Goal: Navigation & Orientation: Find specific page/section

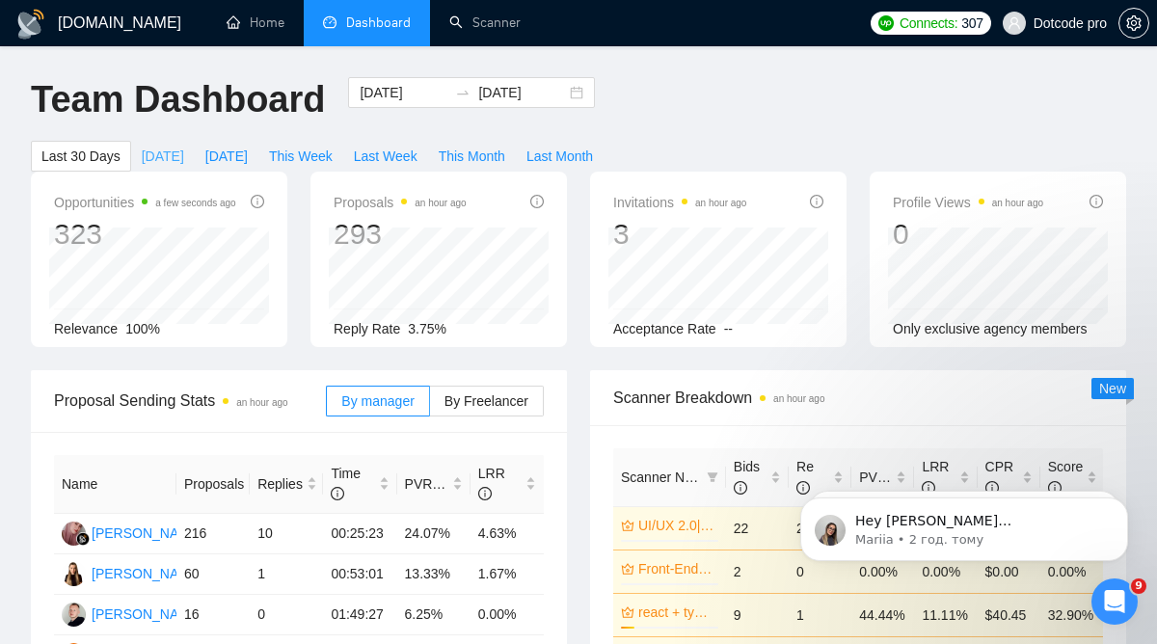
click at [170, 151] on span "[DATE]" at bounding box center [163, 156] width 42 height 21
type input "[DATE]"
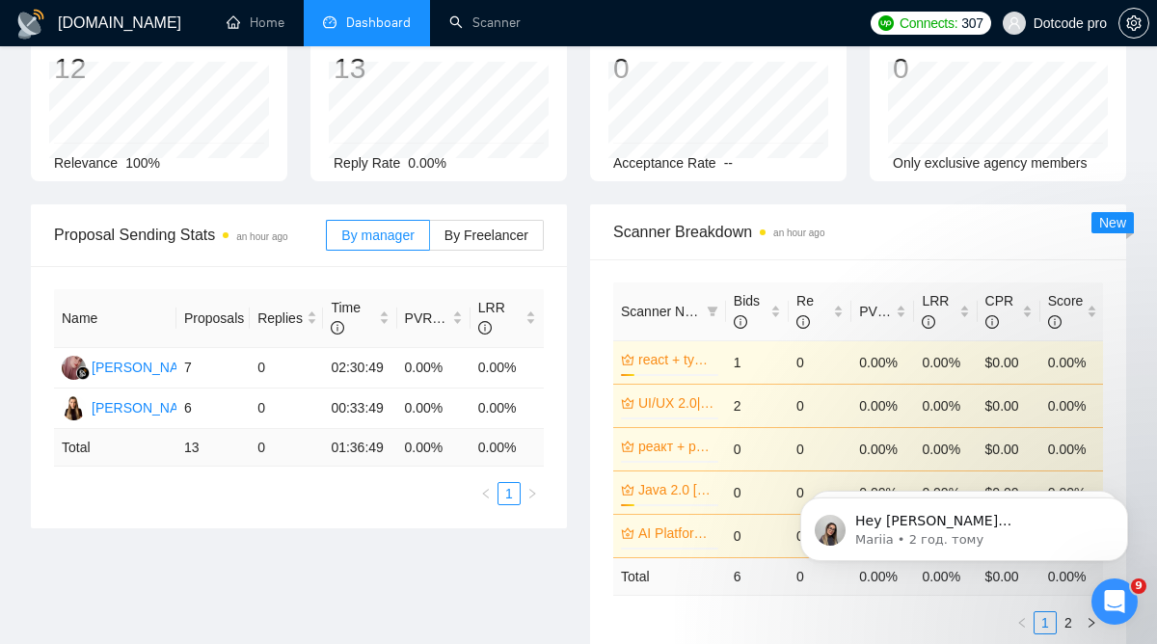
scroll to position [170, 0]
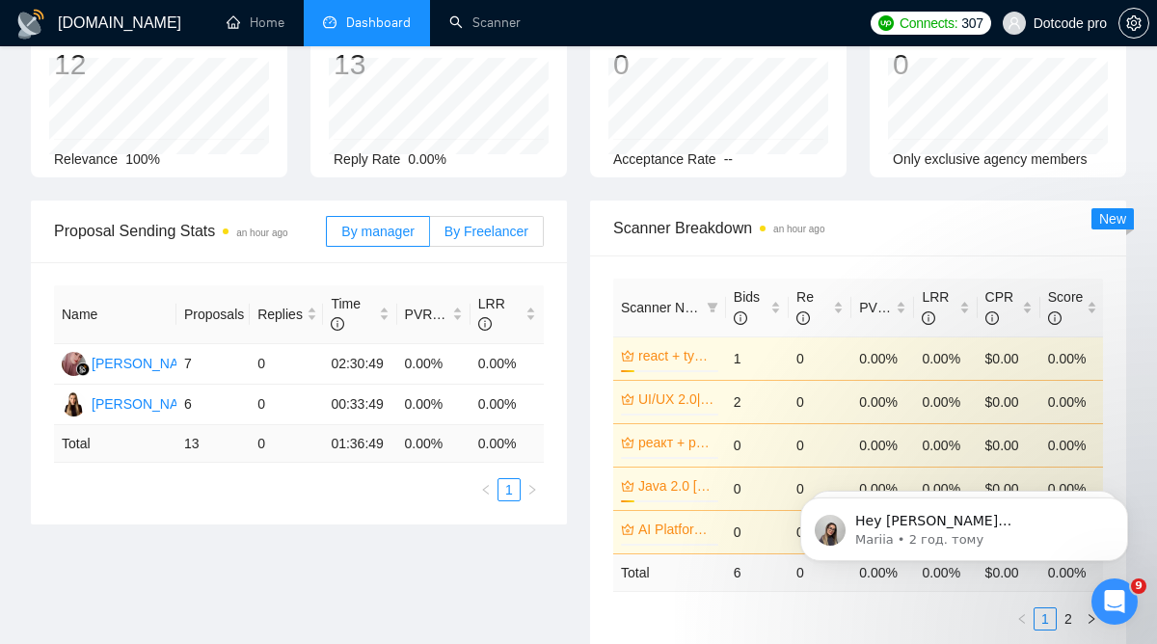
click at [496, 225] on span "By Freelancer" at bounding box center [486, 231] width 84 height 15
click at [430, 236] on input "By Freelancer" at bounding box center [430, 236] width 0 height 0
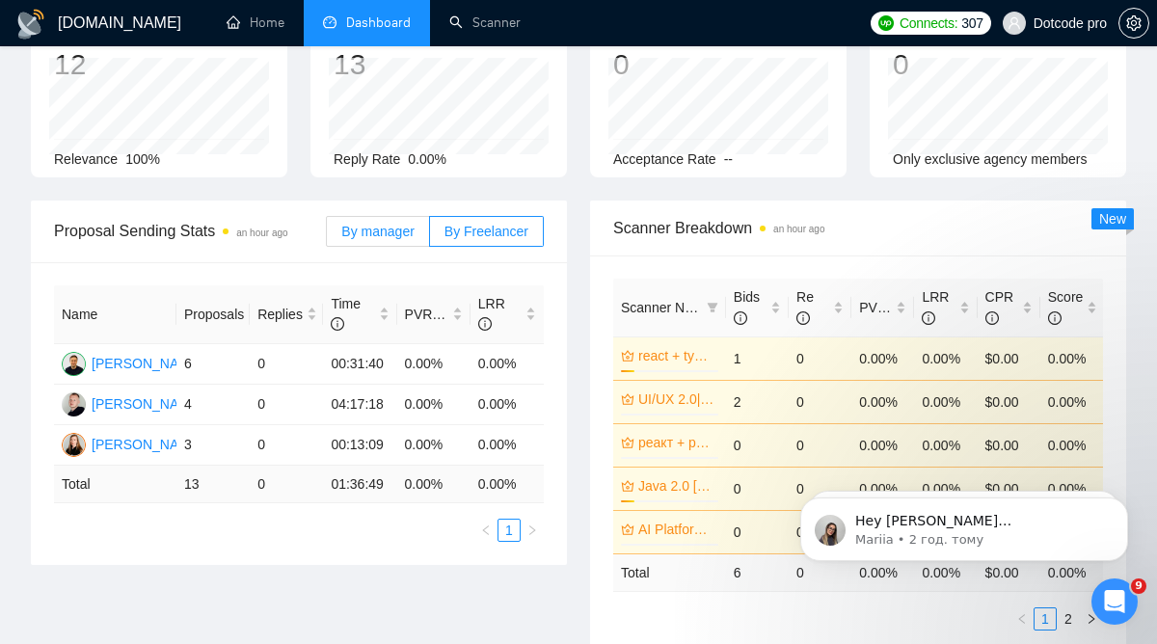
click at [348, 224] on span "By manager" at bounding box center [377, 231] width 72 height 15
click at [327, 236] on input "By manager" at bounding box center [327, 236] width 0 height 0
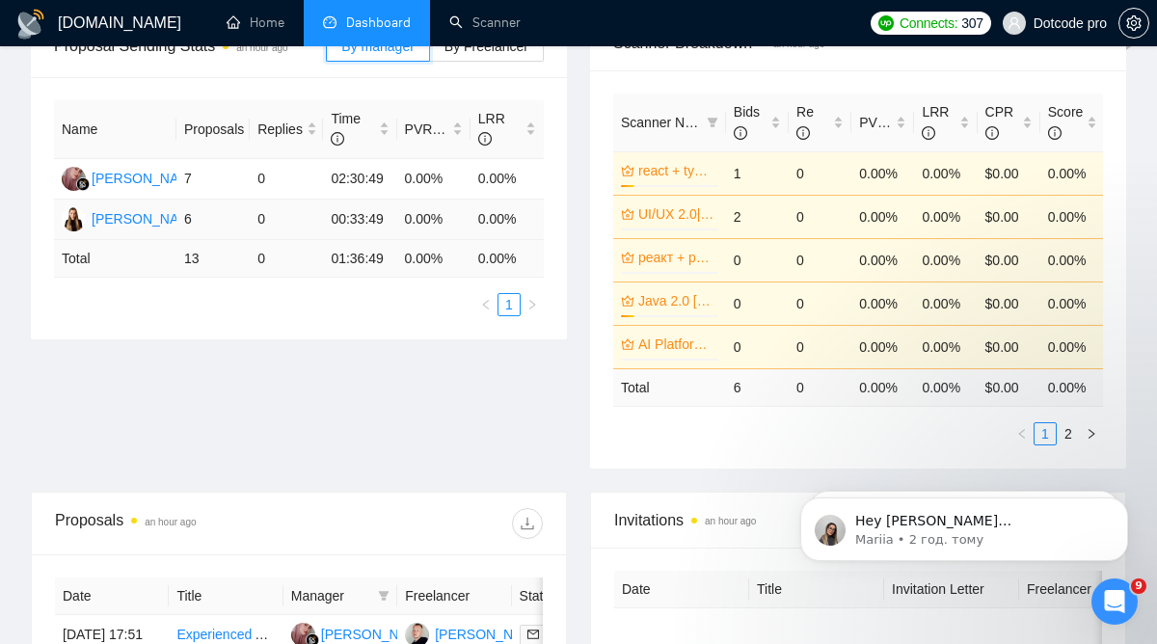
scroll to position [367, 0]
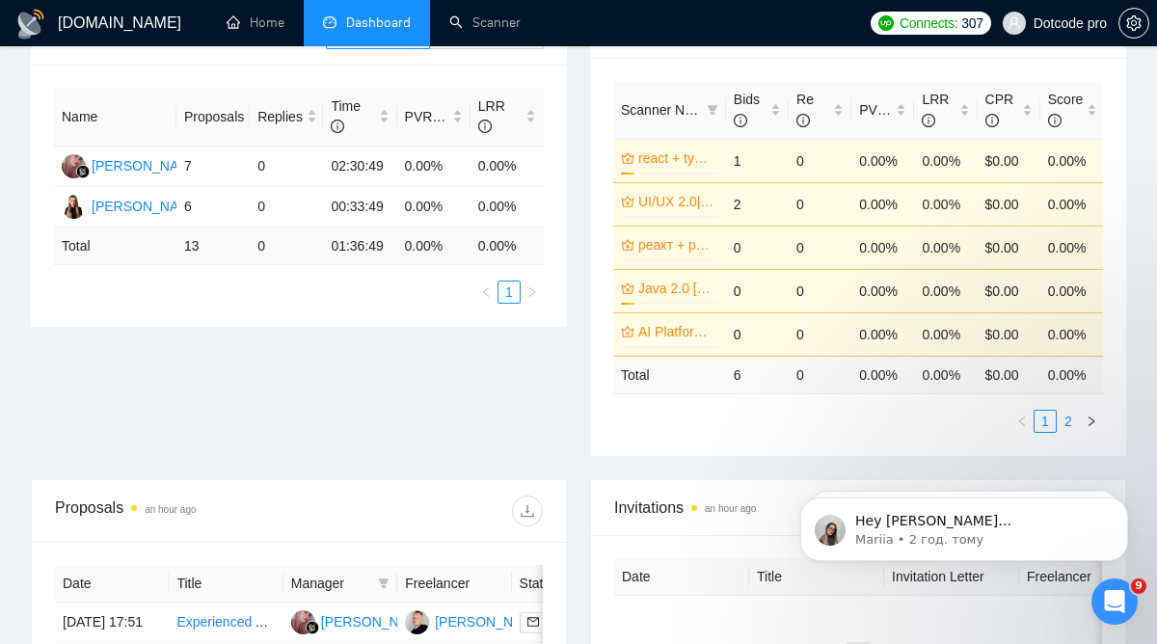
click at [1073, 418] on link "2" at bounding box center [1068, 421] width 21 height 21
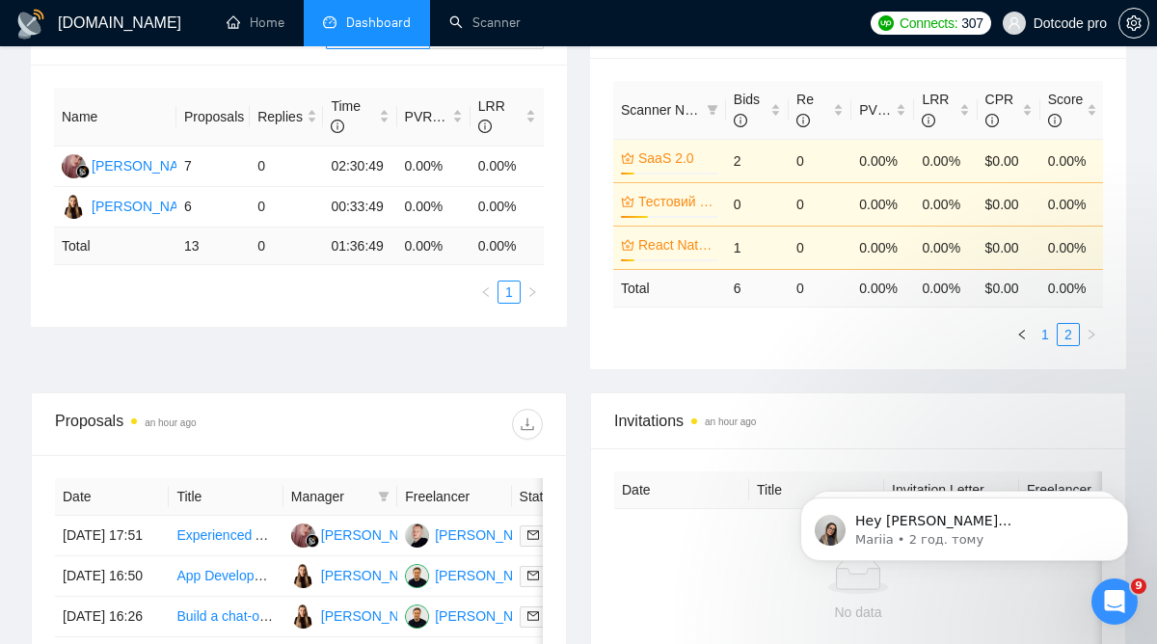
click at [1045, 337] on link "1" at bounding box center [1044, 334] width 21 height 21
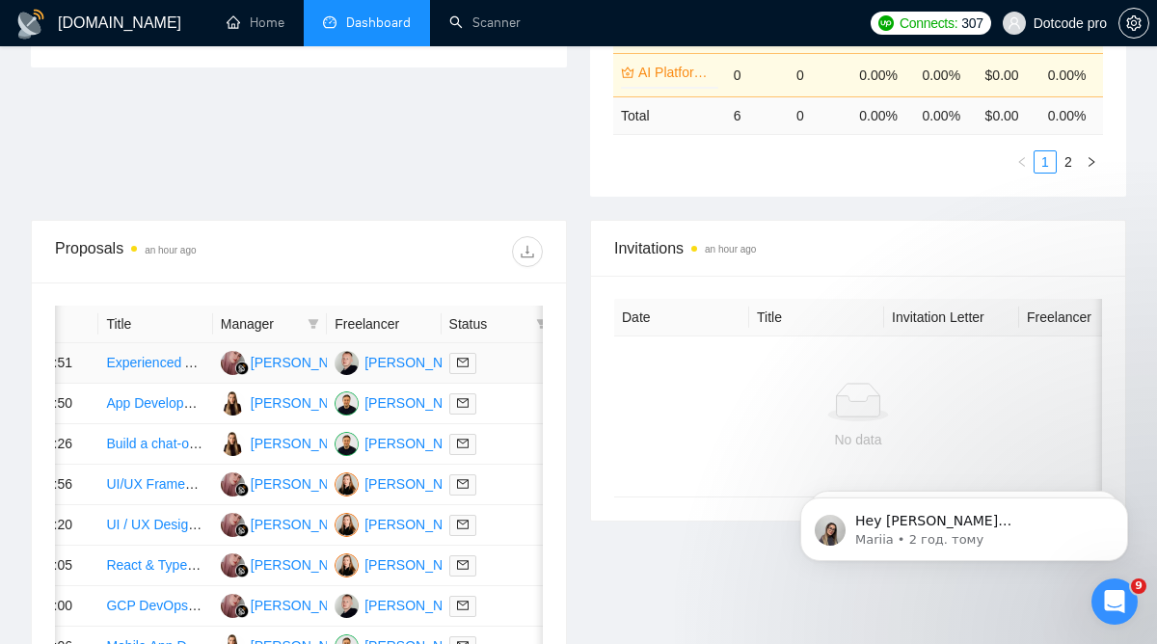
scroll to position [0, 0]
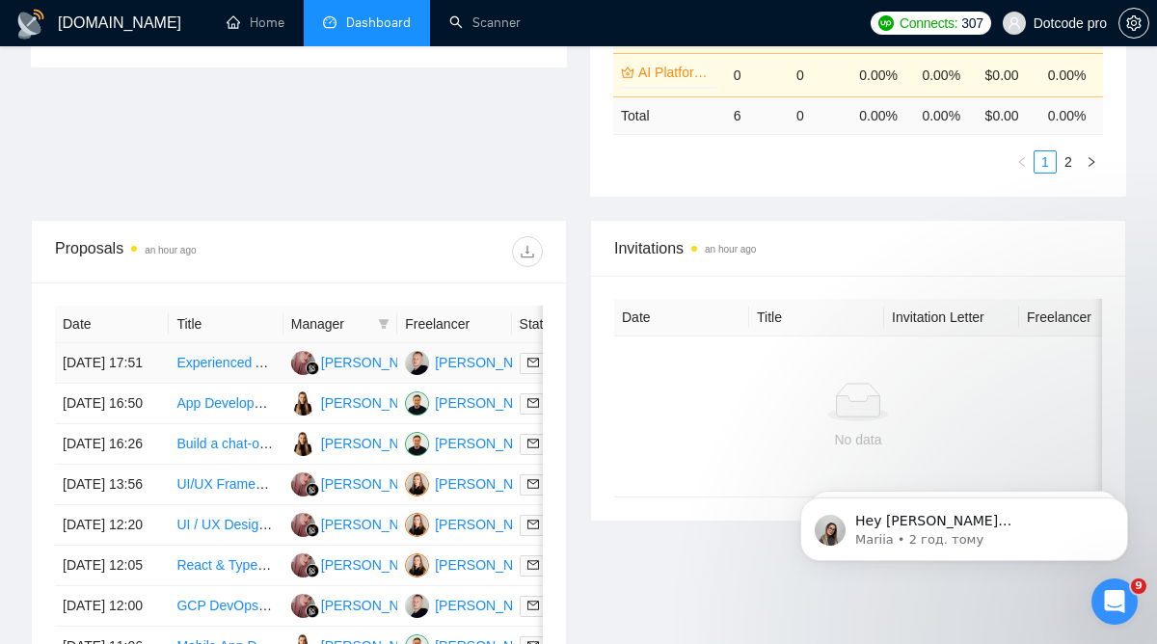
click at [156, 378] on td "[DATE] 17:51" at bounding box center [112, 363] width 114 height 40
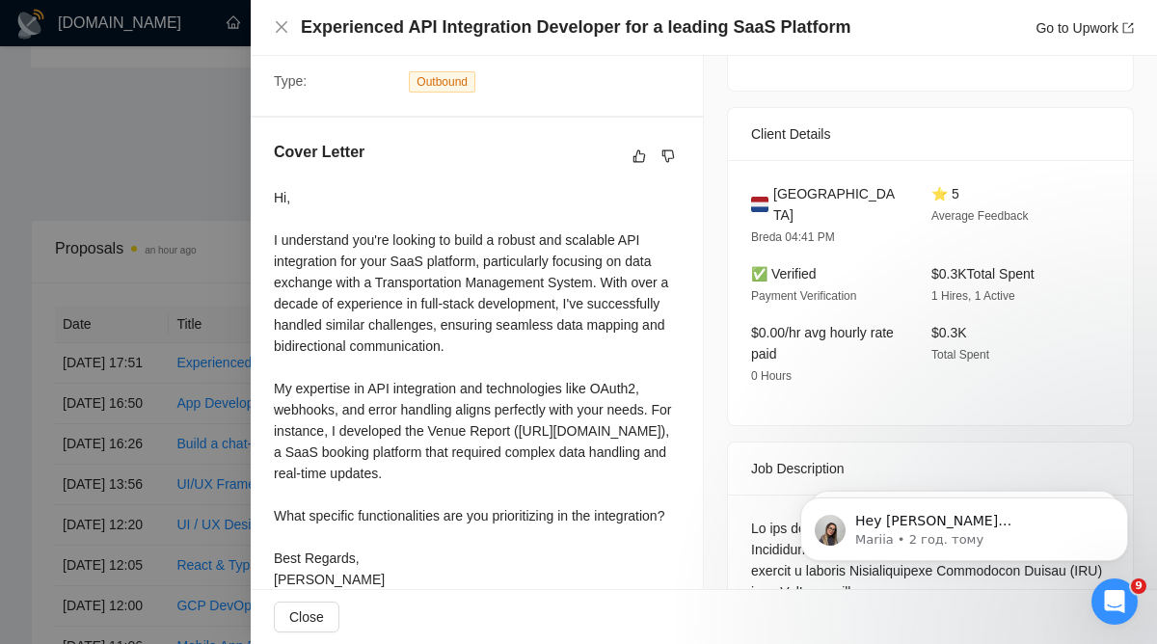
scroll to position [423, 0]
click at [109, 342] on div at bounding box center [578, 322] width 1157 height 644
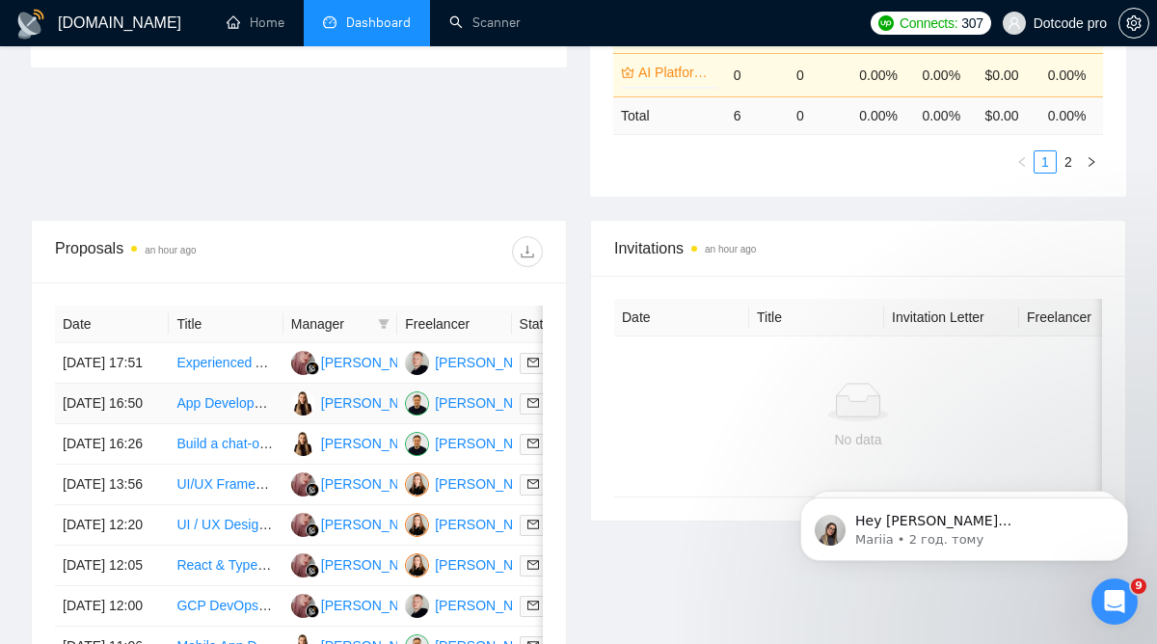
click at [152, 424] on td "[DATE] 16:50" at bounding box center [112, 404] width 114 height 40
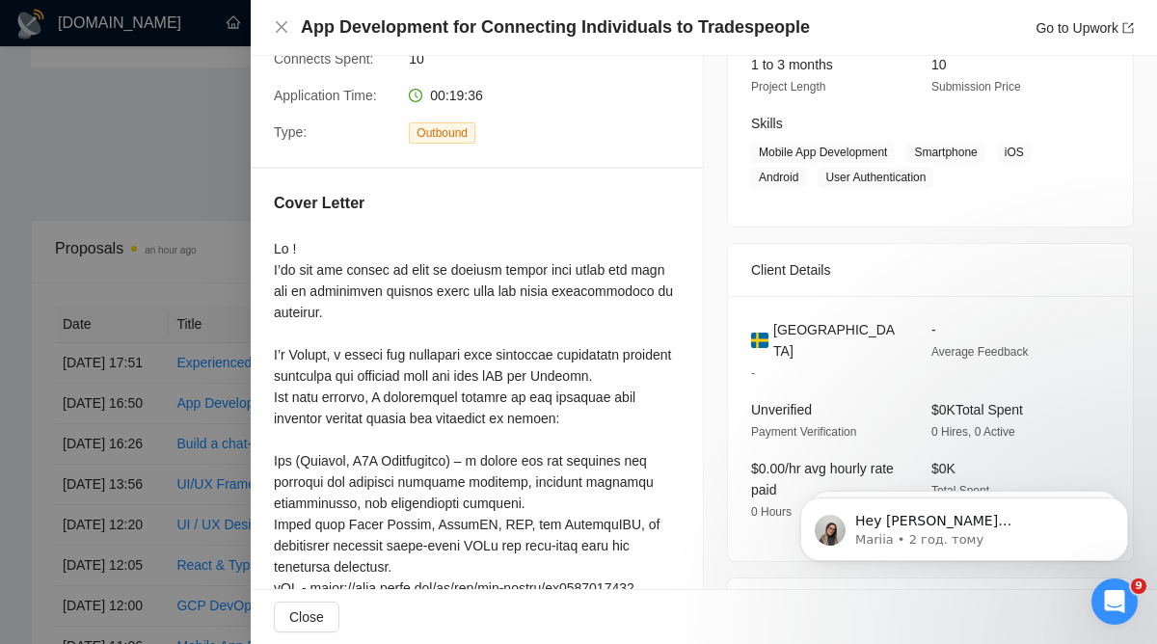
scroll to position [306, 0]
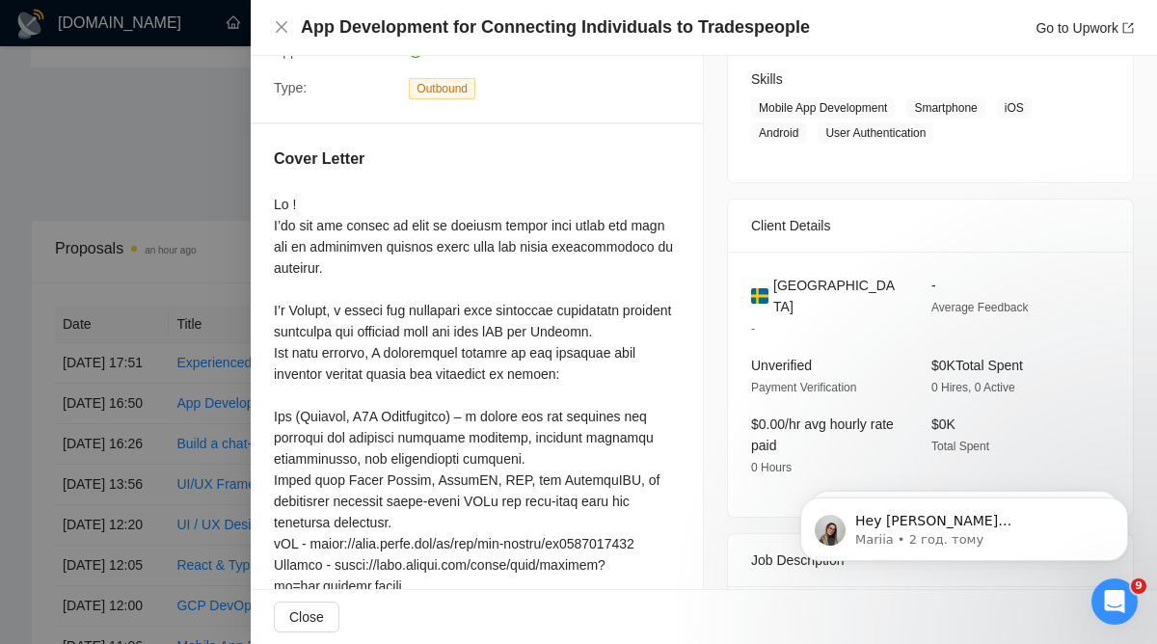
click at [188, 354] on div at bounding box center [578, 322] width 1157 height 644
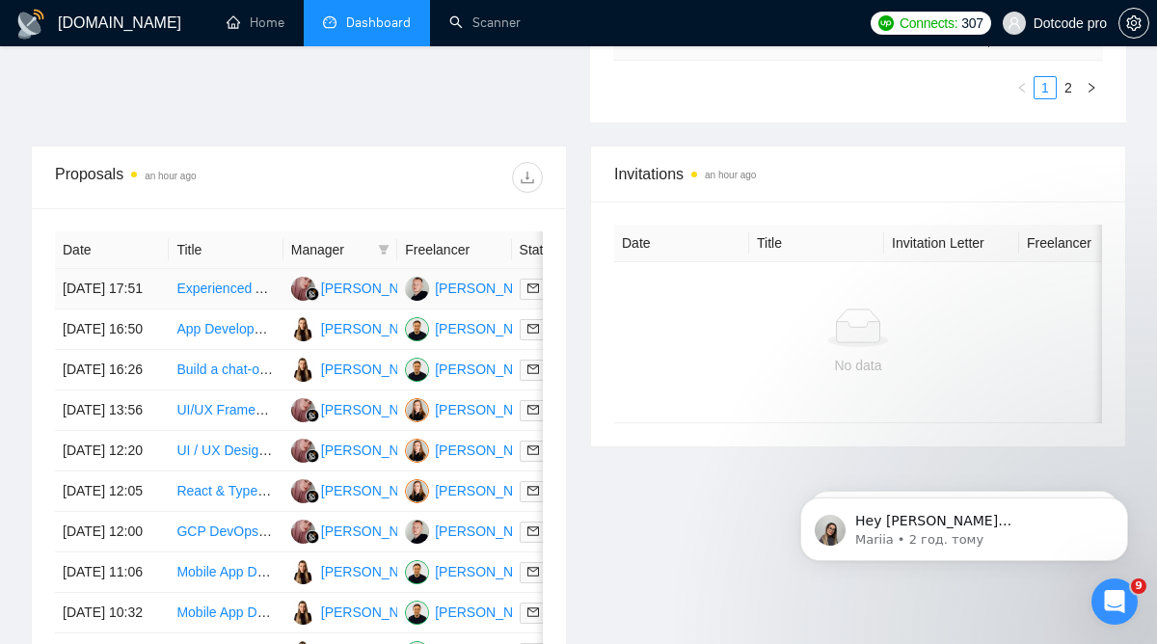
scroll to position [704, 0]
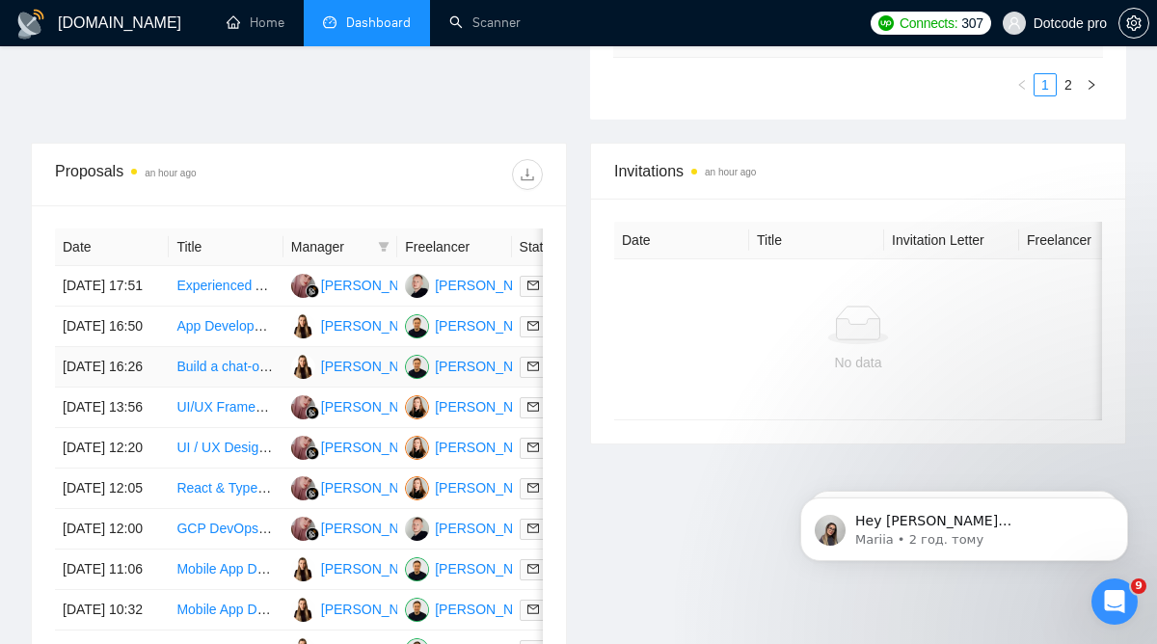
click at [147, 388] on td "[DATE] 16:26" at bounding box center [112, 367] width 114 height 40
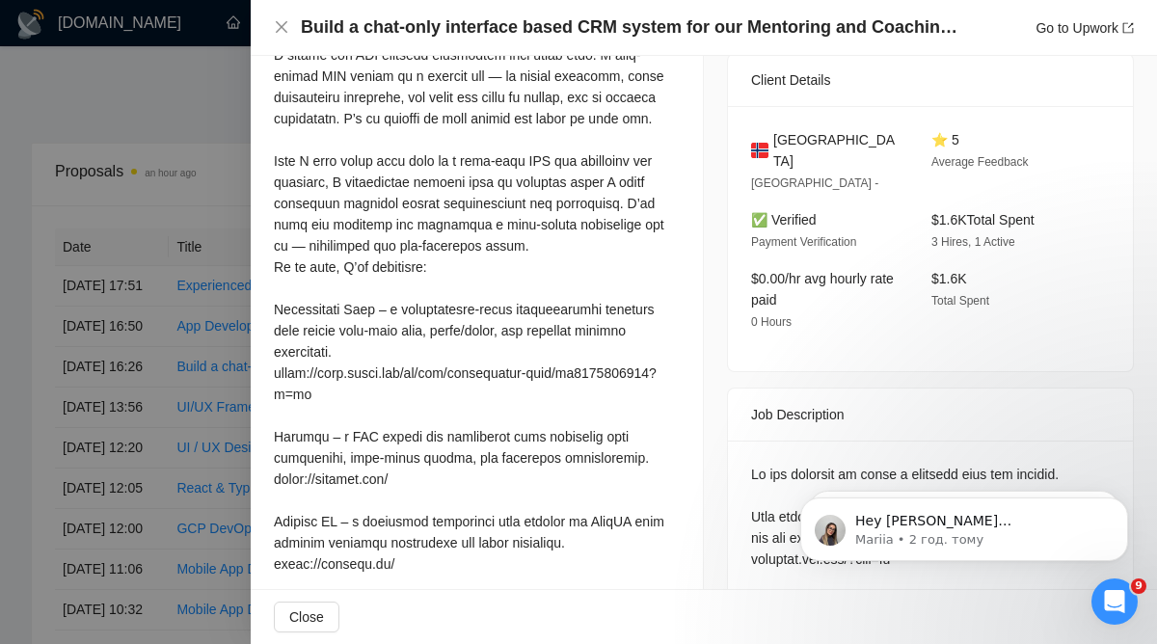
scroll to position [0, 0]
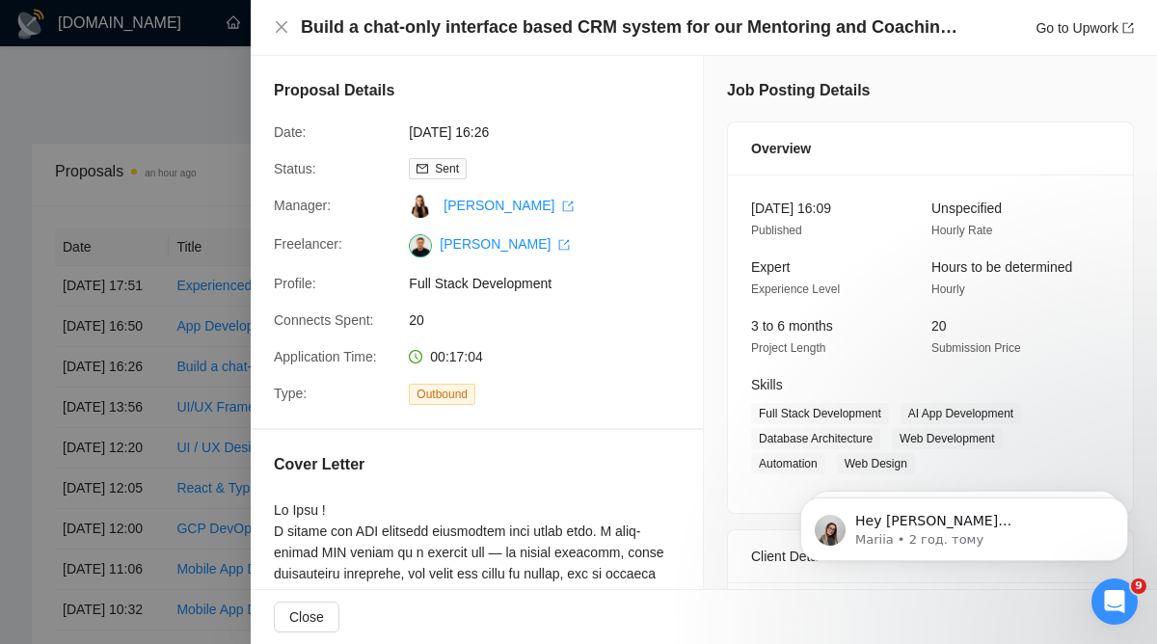
click at [146, 341] on div at bounding box center [578, 322] width 1157 height 644
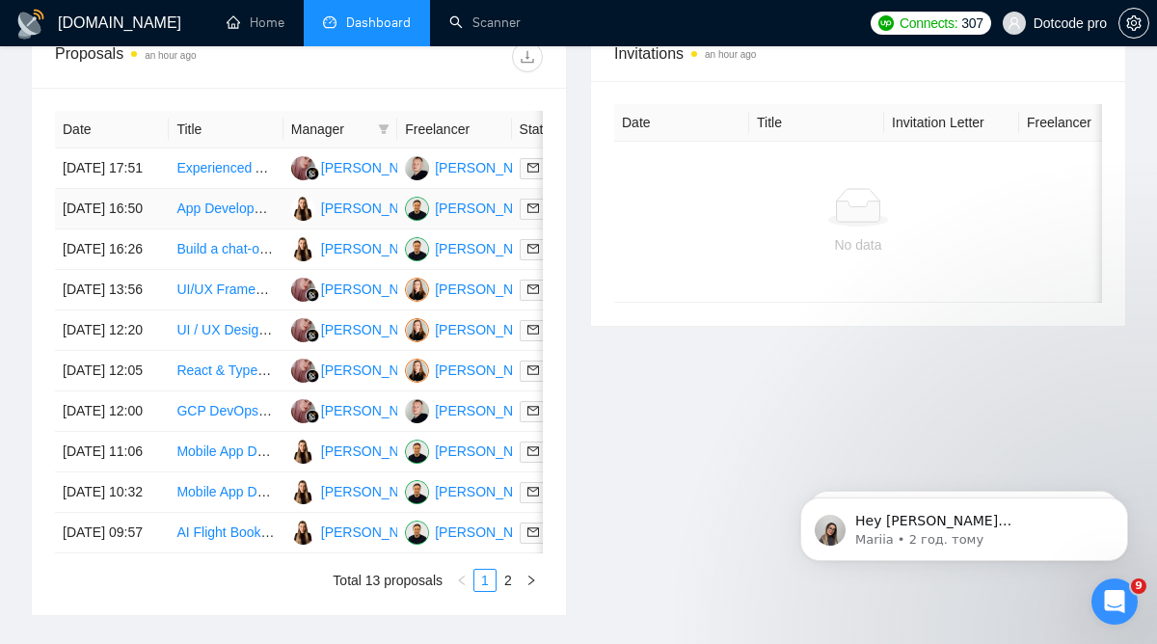
scroll to position [825, 0]
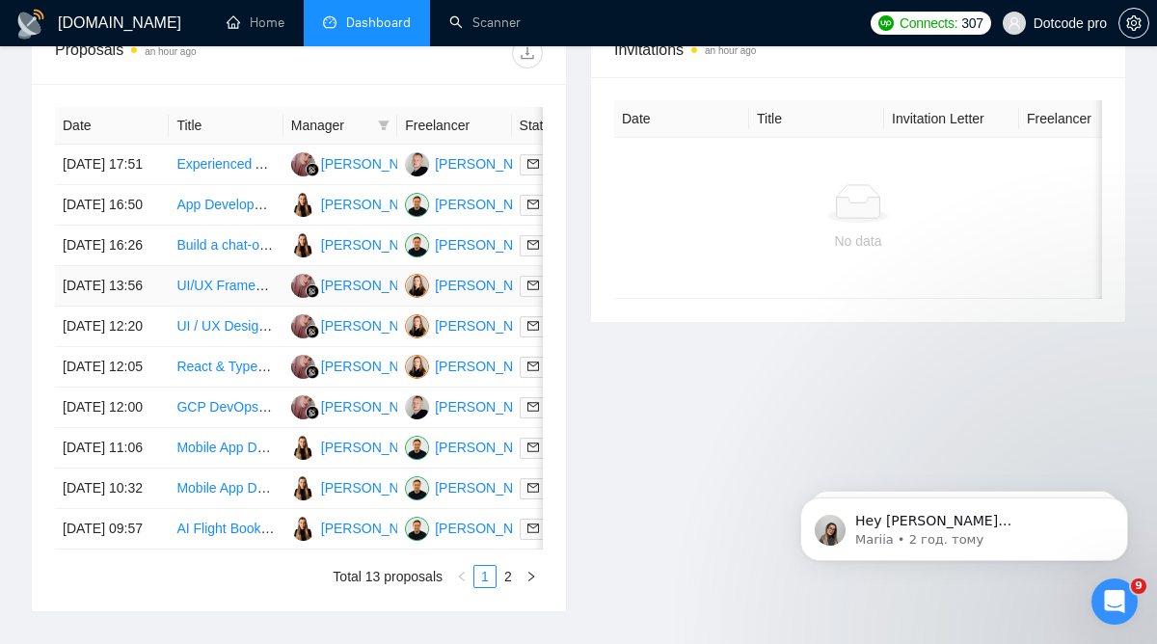
click at [160, 307] on td "[DATE] 13:56" at bounding box center [112, 286] width 114 height 40
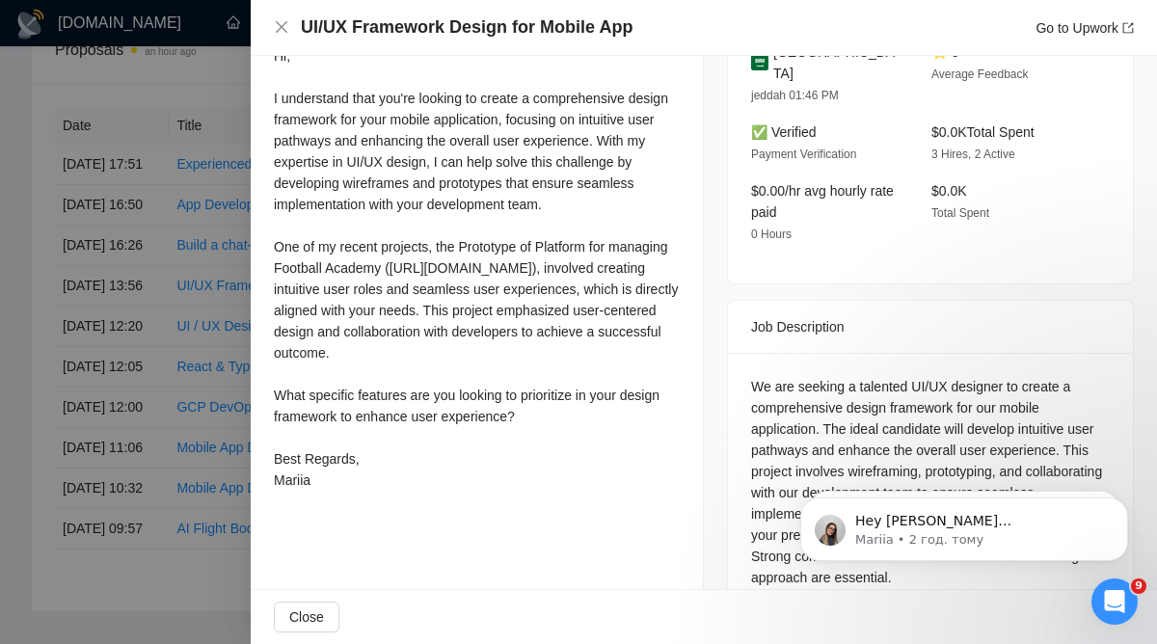
scroll to position [567, 0]
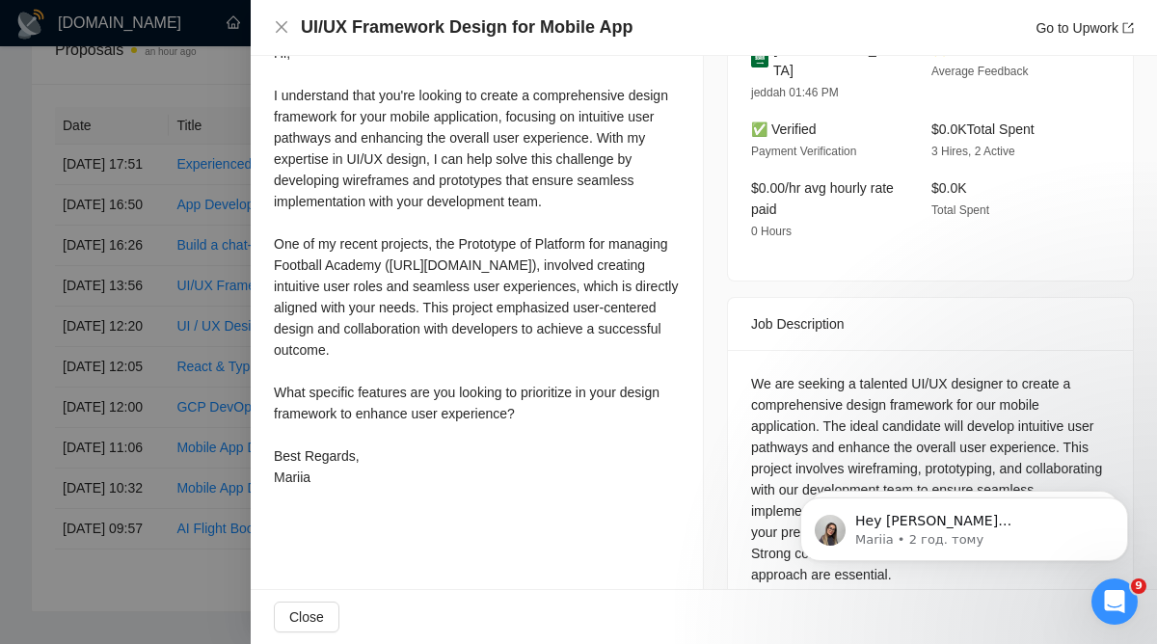
click at [73, 403] on div at bounding box center [578, 322] width 1157 height 644
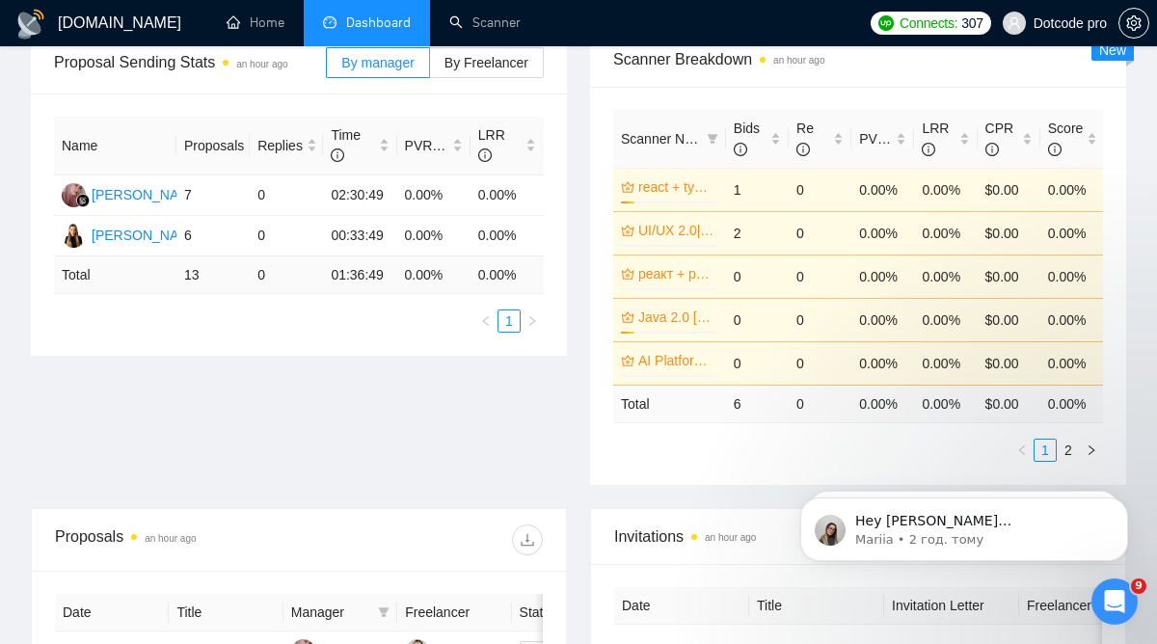
scroll to position [0, 0]
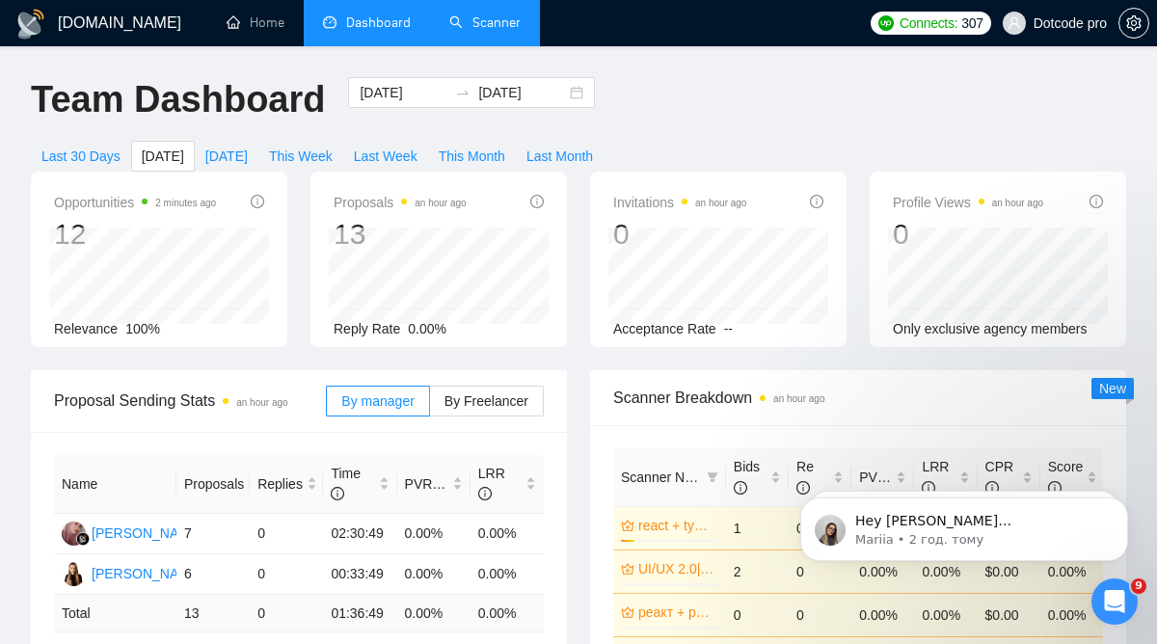
click at [507, 31] on link "Scanner" at bounding box center [484, 22] width 71 height 16
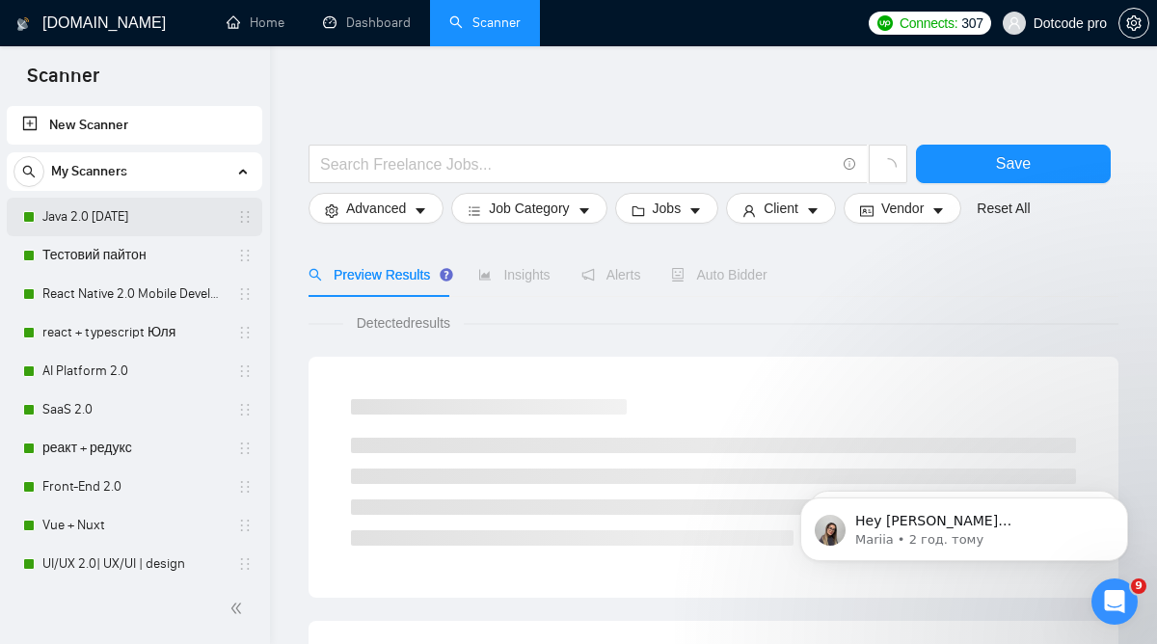
click at [179, 215] on link "Java 2.0 [DATE]" at bounding box center [133, 217] width 183 height 39
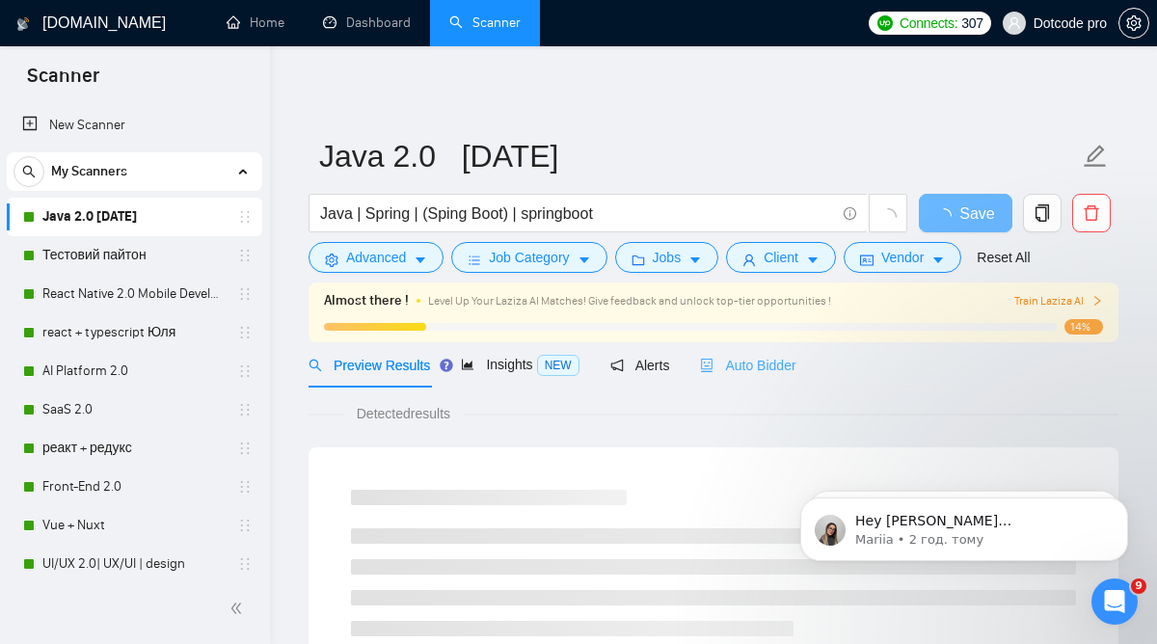
click at [748, 375] on div "Auto Bidder" at bounding box center [747, 364] width 95 height 45
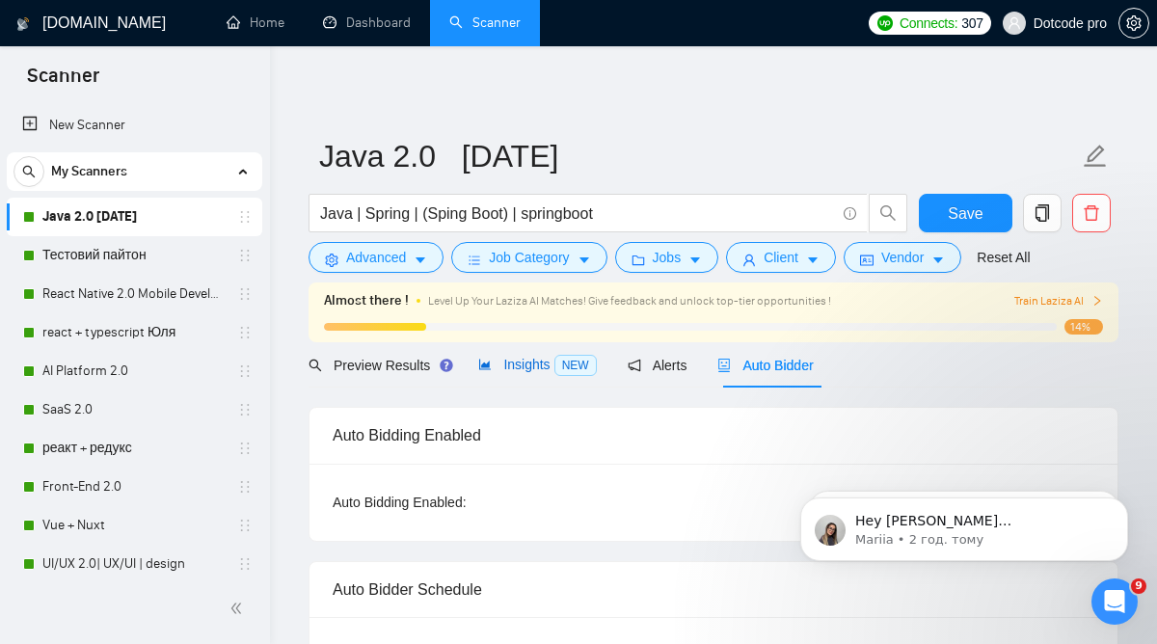
click at [532, 359] on span "Insights NEW" at bounding box center [537, 364] width 118 height 15
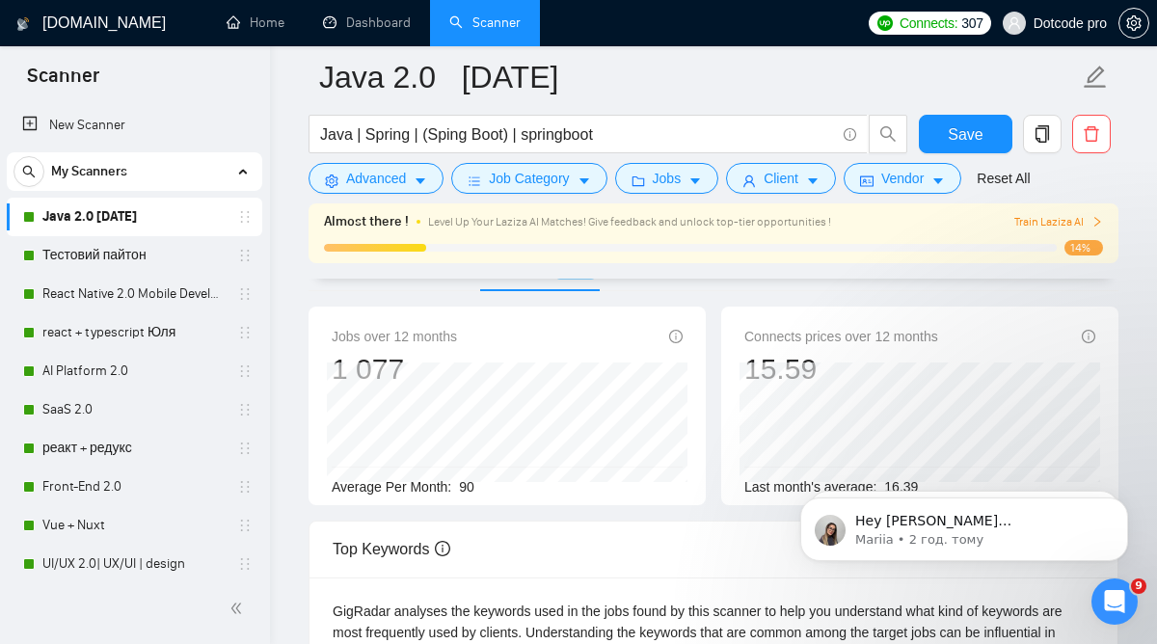
scroll to position [111, 0]
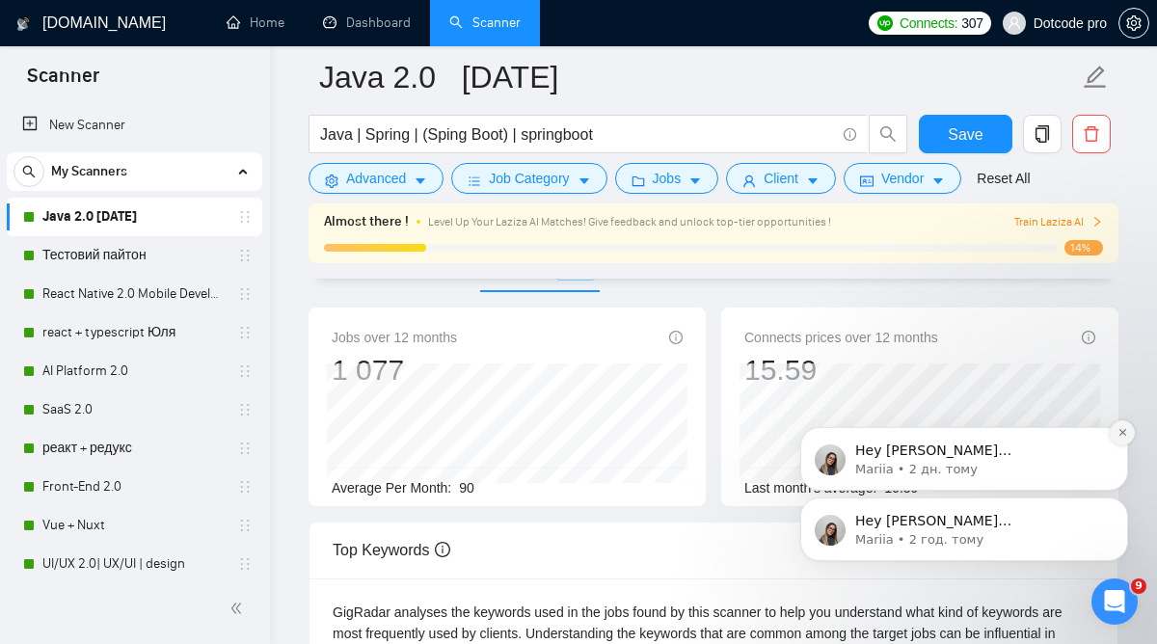
click at [1132, 431] on button "Dismiss notification" at bounding box center [1122, 432] width 25 height 25
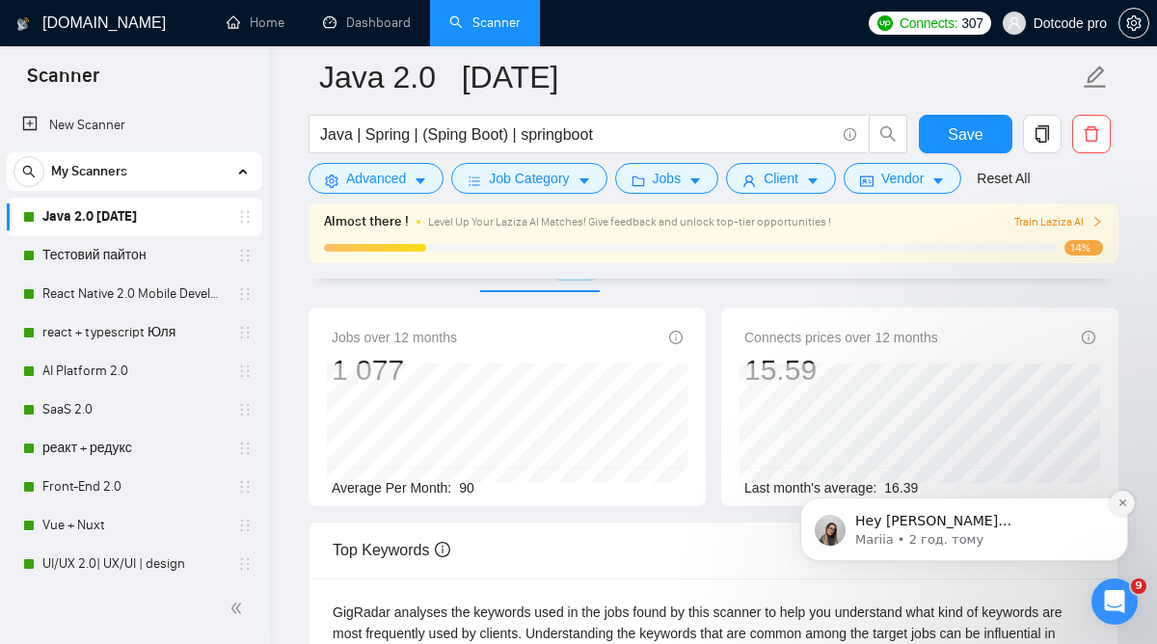
click at [1120, 504] on icon "Dismiss notification" at bounding box center [1121, 502] width 7 height 7
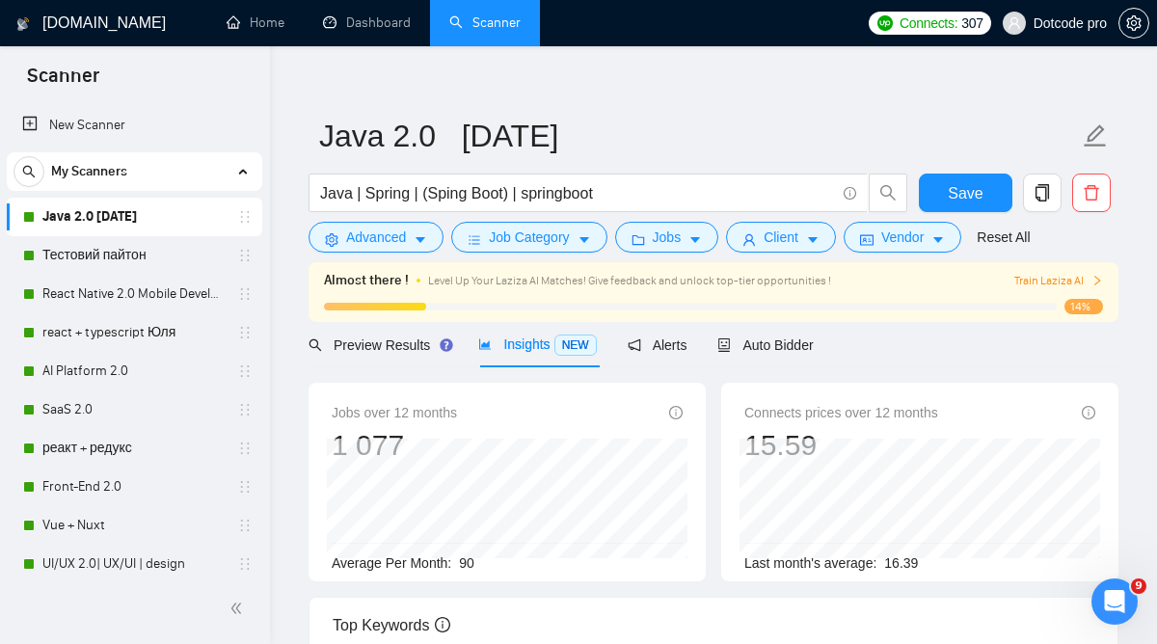
scroll to position [6, 0]
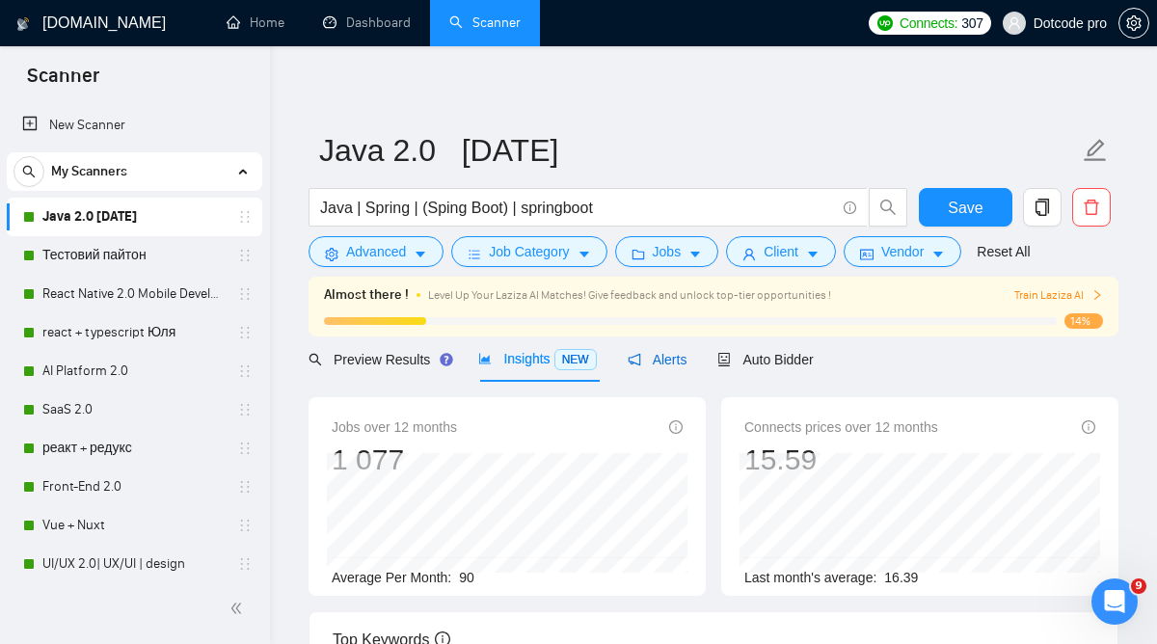
click at [656, 356] on span "Alerts" at bounding box center [658, 359] width 60 height 15
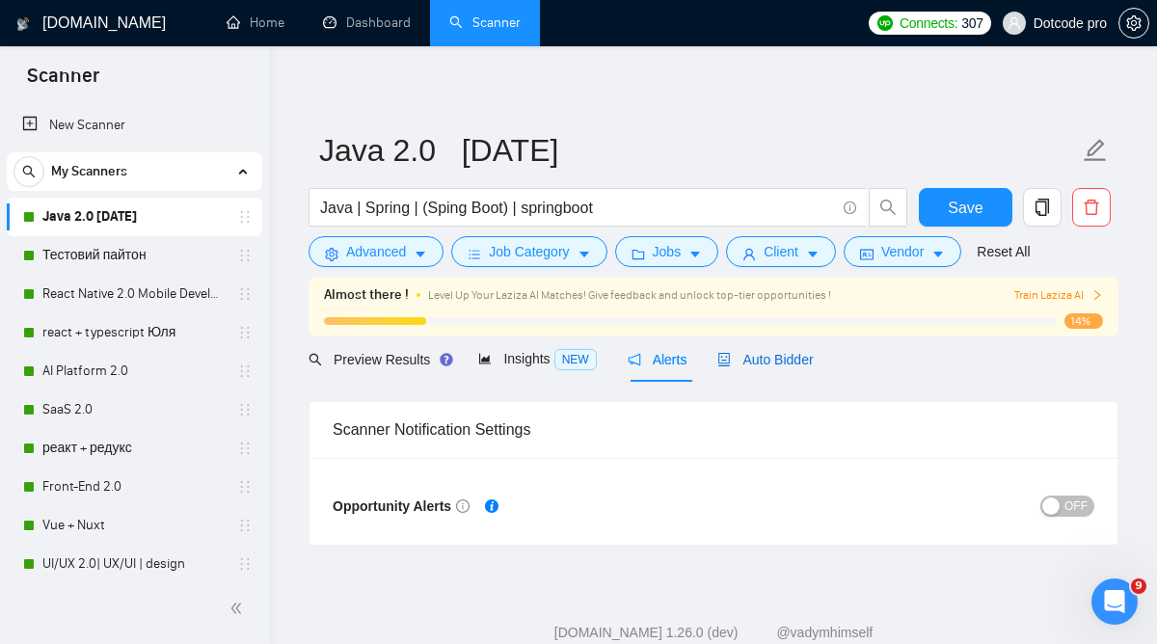
click at [775, 352] on span "Auto Bidder" at bounding box center [764, 359] width 95 height 15
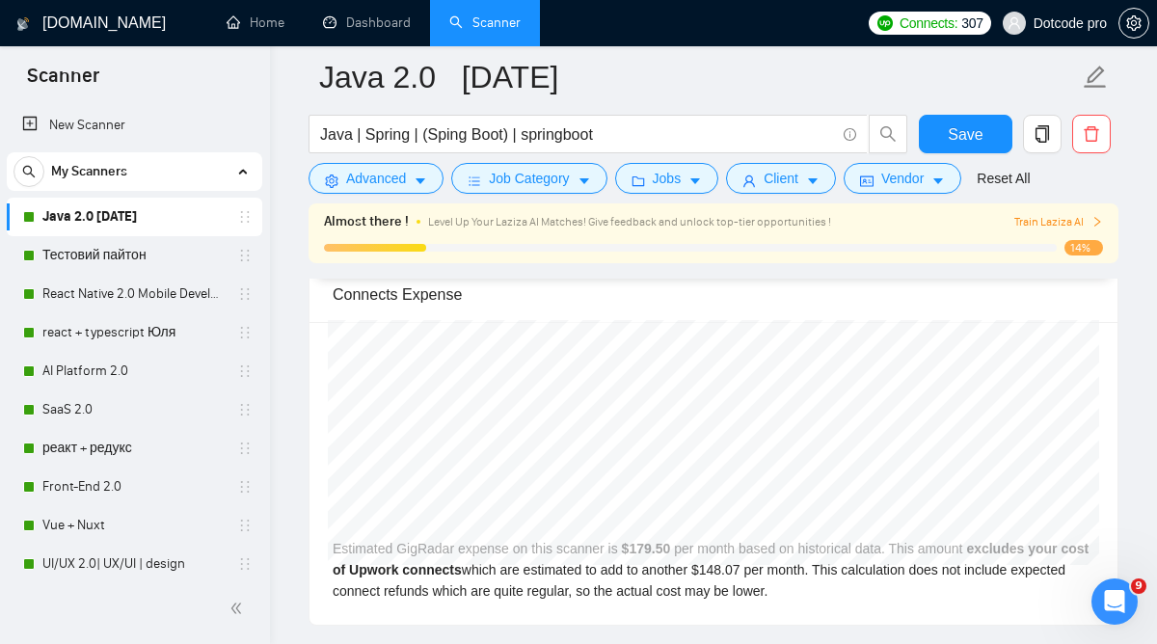
scroll to position [4204, 0]
click at [128, 254] on link "Тестовий пайтон" at bounding box center [133, 255] width 183 height 39
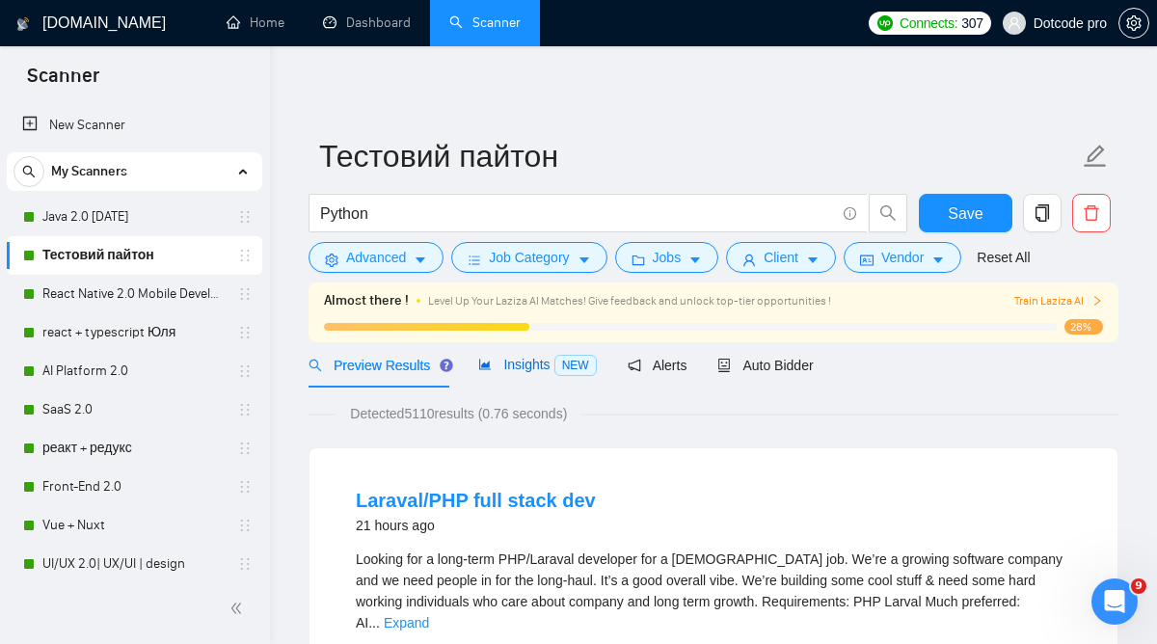
click at [542, 372] on span "Insights NEW" at bounding box center [537, 364] width 118 height 15
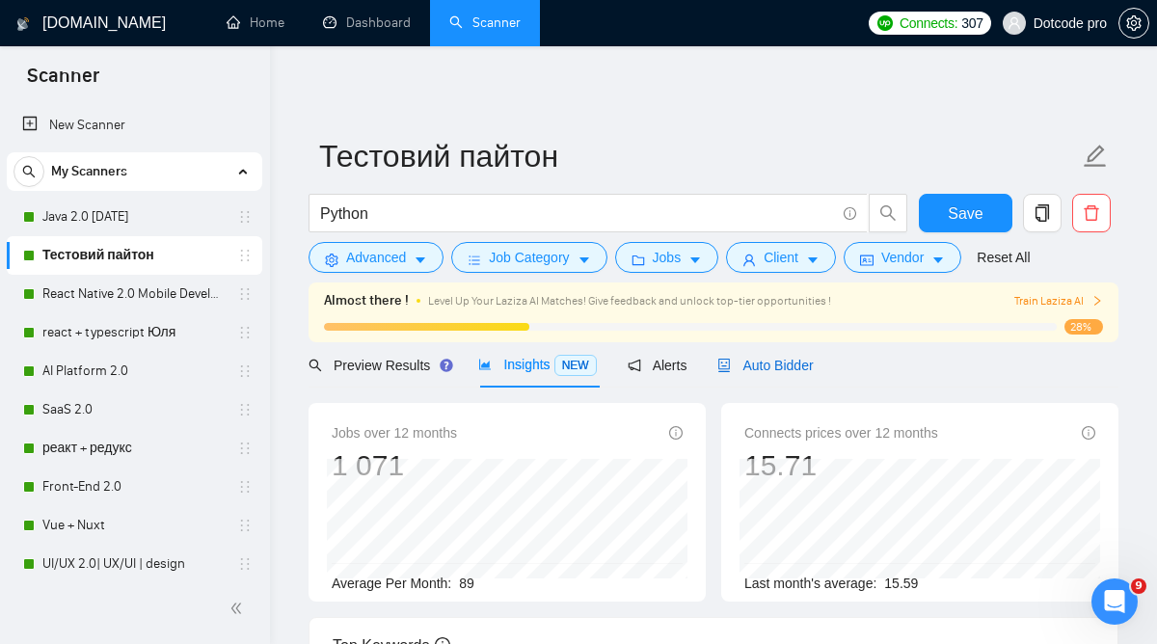
click at [773, 365] on span "Auto Bidder" at bounding box center [764, 365] width 95 height 15
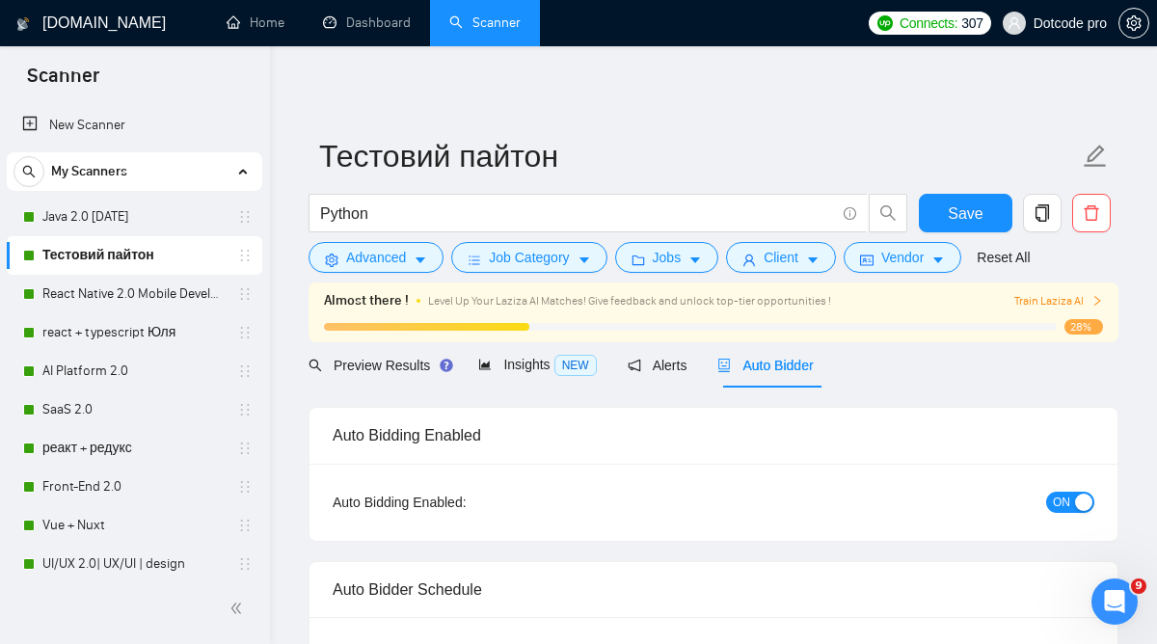
radio input "false"
radio input "true"
click at [75, 201] on link "Java 2.0 [DATE]" at bounding box center [133, 217] width 183 height 39
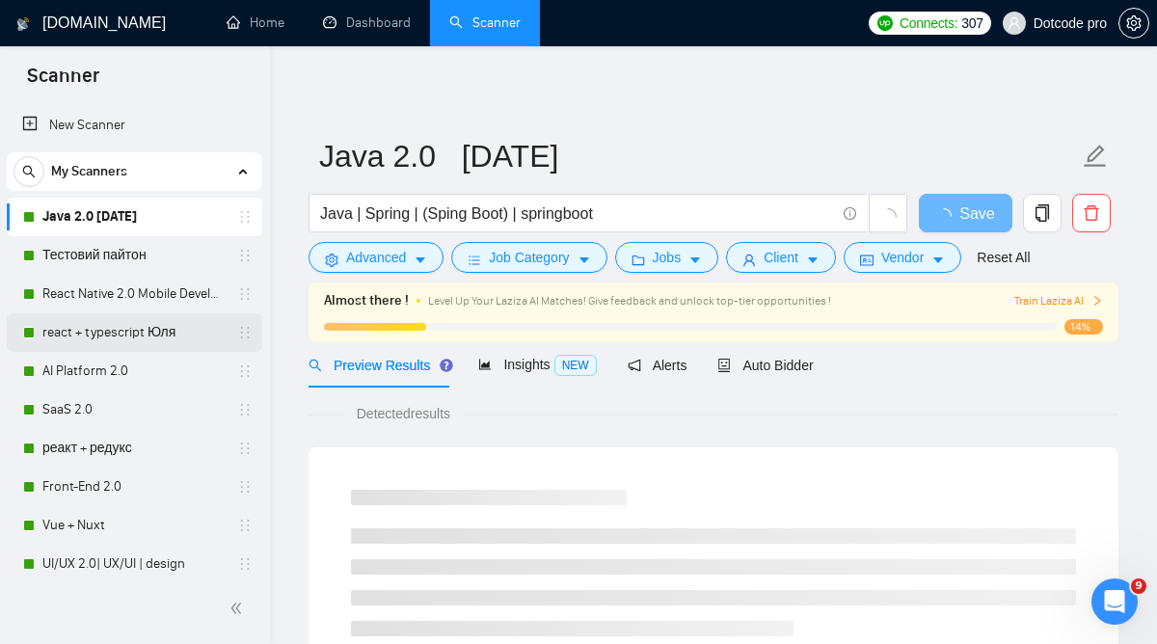
click at [75, 332] on link "react + typescript Юля" at bounding box center [133, 332] width 183 height 39
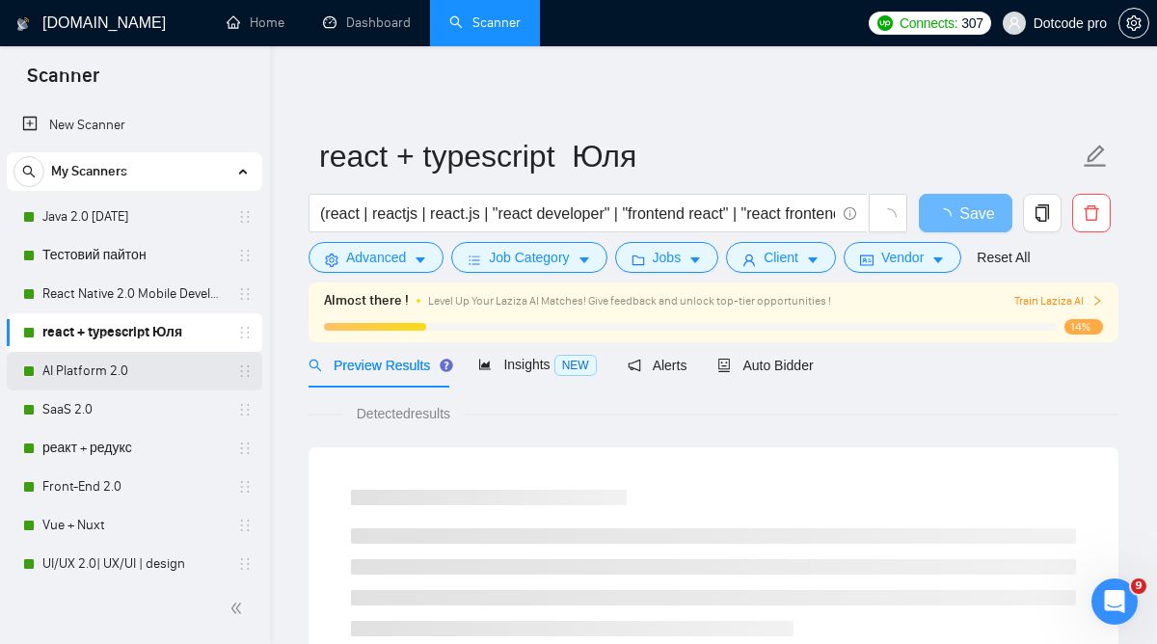
click at [82, 371] on link "AI Platform 2.0" at bounding box center [133, 371] width 183 height 39
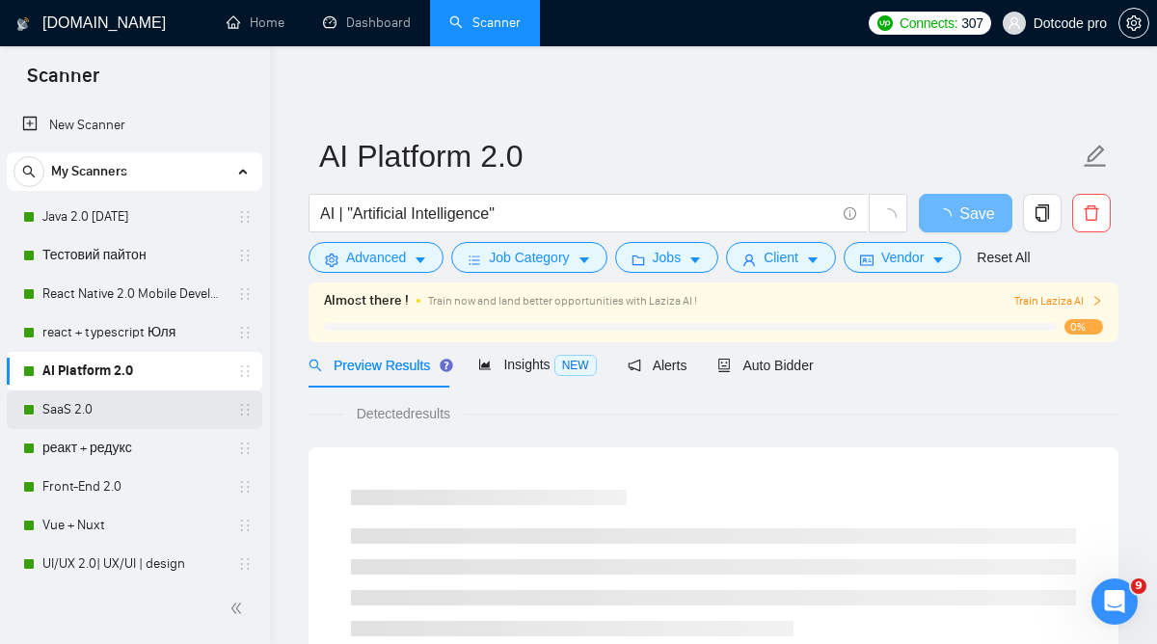
click at [85, 401] on link "SaaS 2.0" at bounding box center [133, 409] width 183 height 39
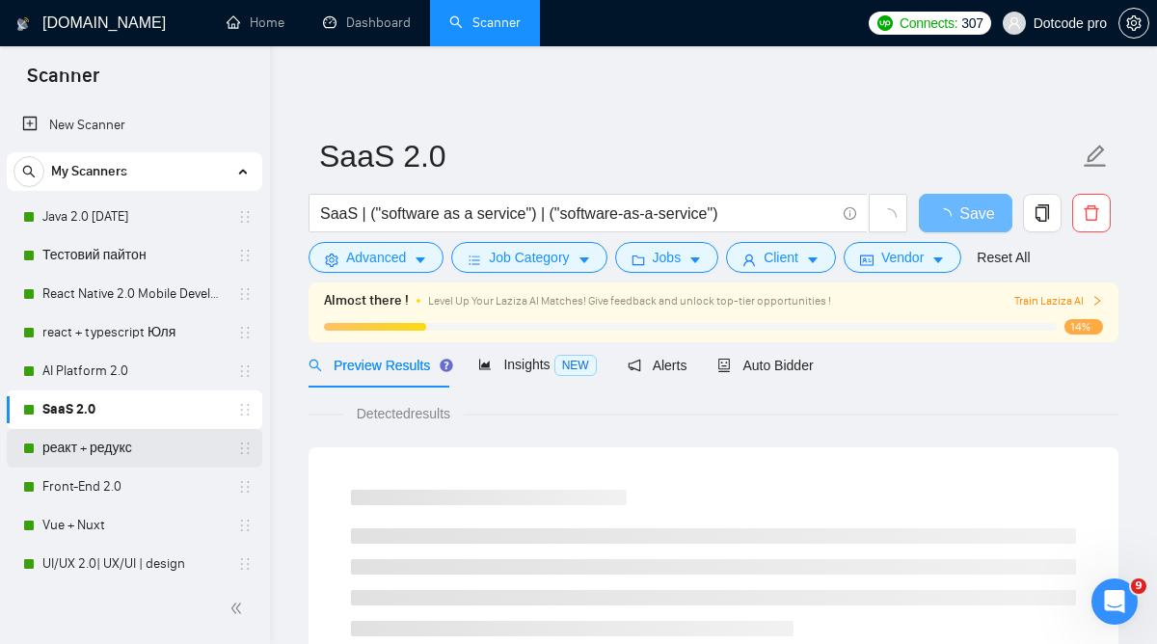
click at [85, 438] on link "реакт + редукс" at bounding box center [133, 448] width 183 height 39
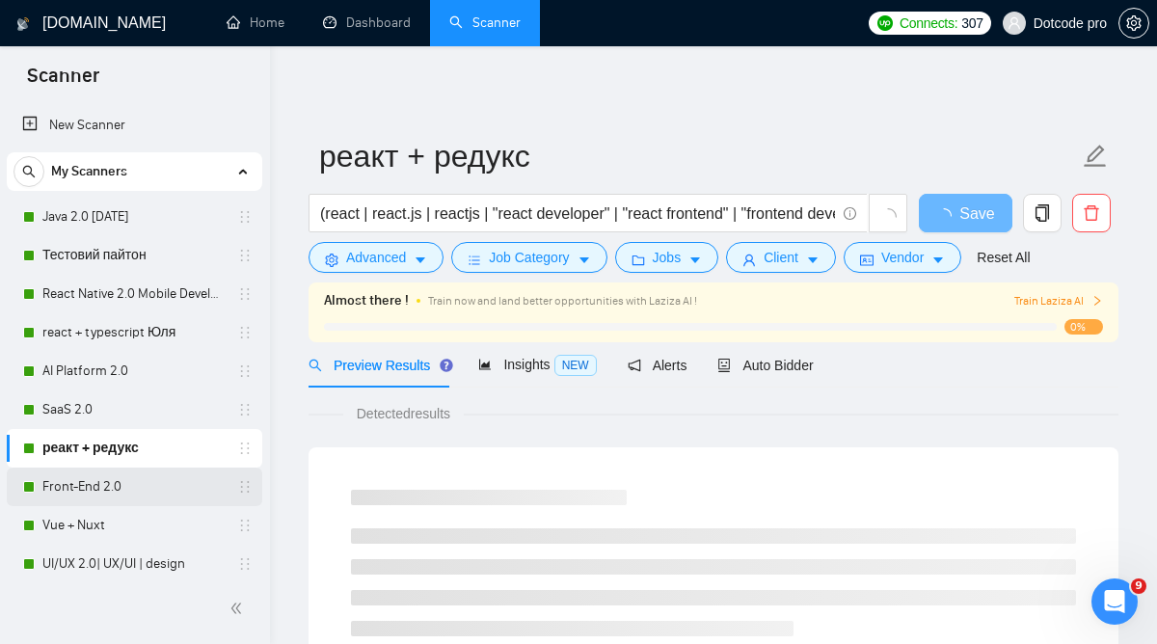
click at [85, 482] on link "Front-End 2.0" at bounding box center [133, 487] width 183 height 39
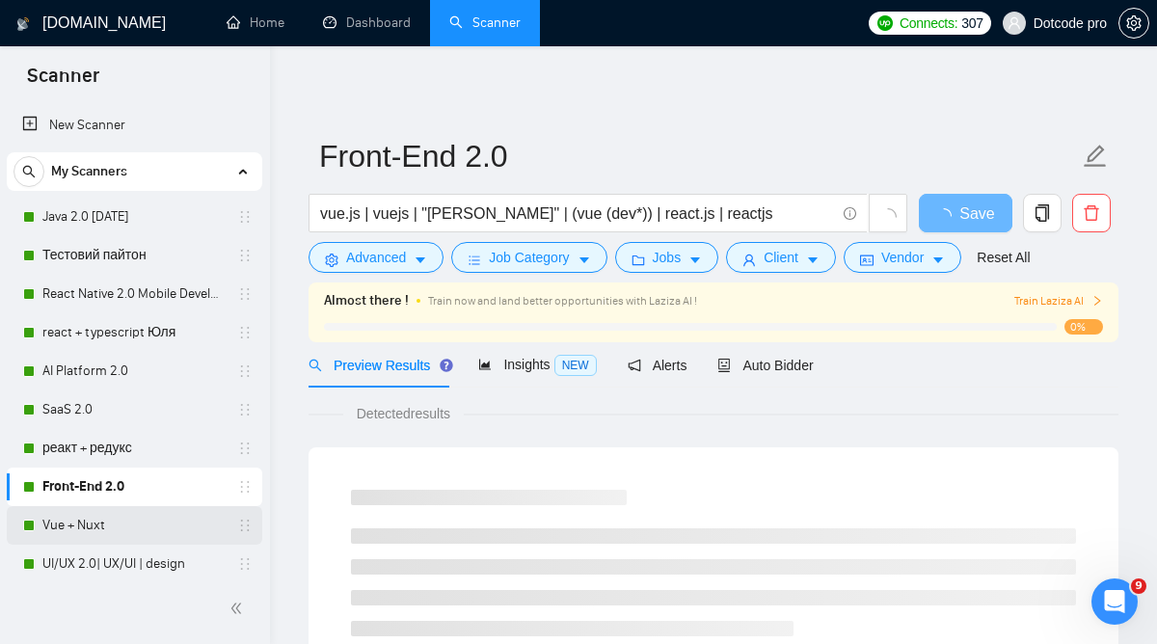
click at [85, 517] on link "Vue + Nuxt" at bounding box center [133, 525] width 183 height 39
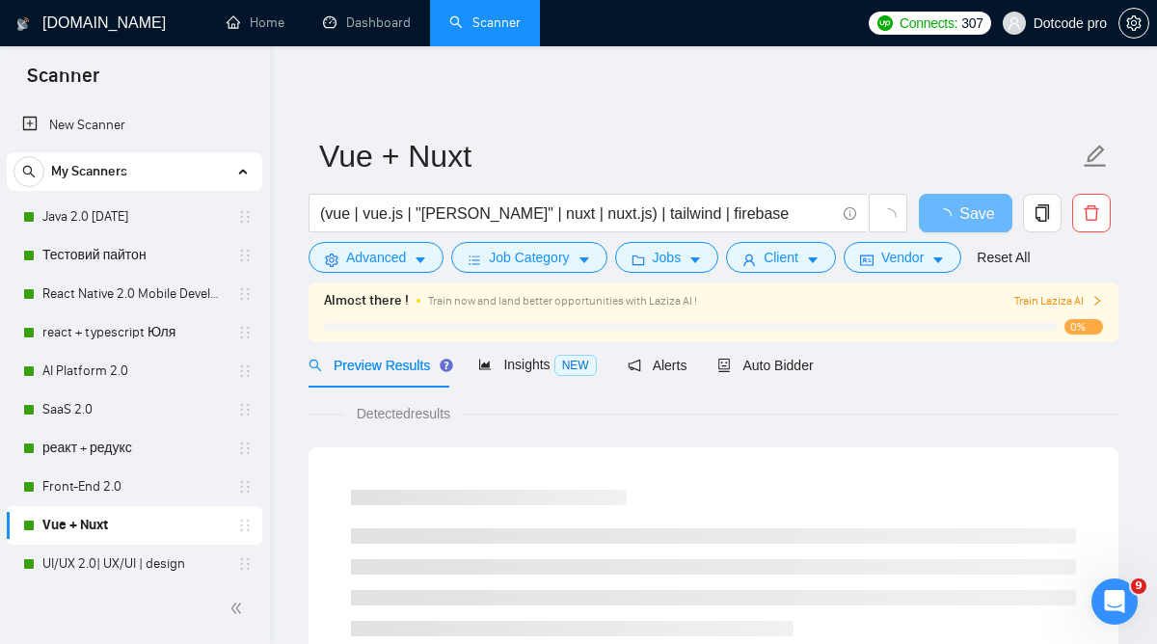
click at [87, 576] on div at bounding box center [135, 609] width 270 height 70
